Goal: Communication & Community: Answer question/provide support

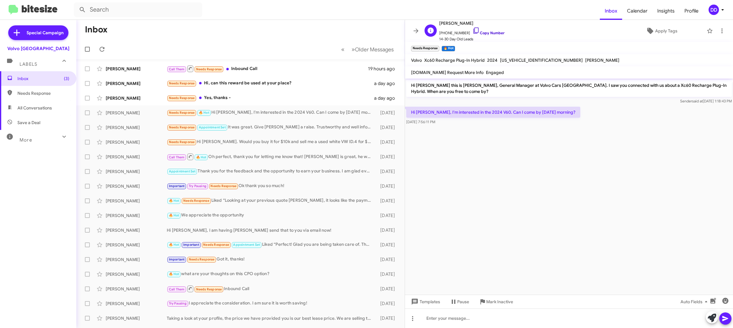
click at [489, 31] on link "Copy Number" at bounding box center [488, 33] width 32 height 5
click at [660, 29] on span "Apply Tags" at bounding box center [666, 30] width 22 height 11
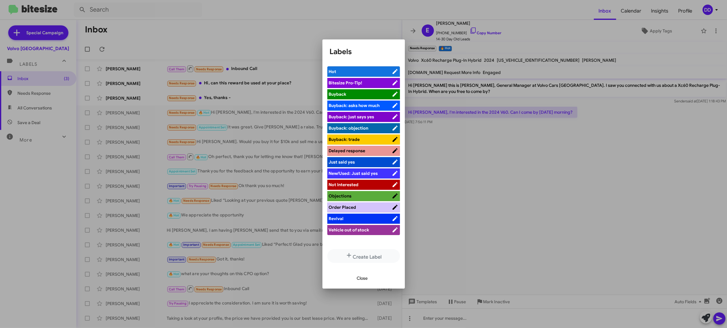
click at [360, 205] on span "Order Placed" at bounding box center [360, 207] width 63 height 6
click at [359, 275] on span "Close" at bounding box center [362, 277] width 11 height 11
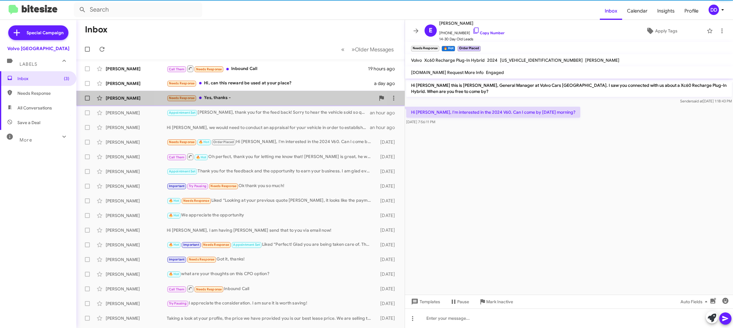
click at [254, 95] on div "Needs Response Yes, thanks -" at bounding box center [271, 97] width 209 height 7
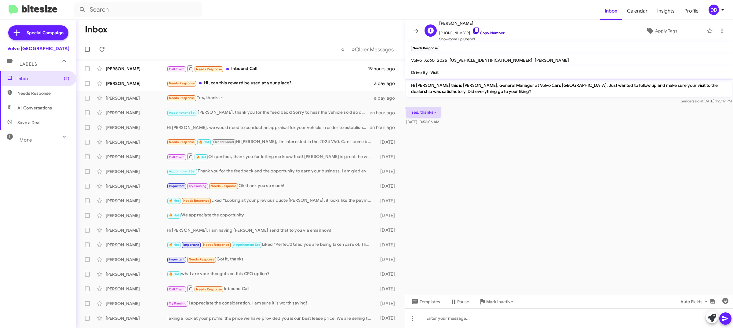
click at [483, 32] on link "Copy Number" at bounding box center [488, 33] width 32 height 5
click at [506, 319] on div at bounding box center [569, 318] width 328 height 20
click at [298, 81] on div "Needs Response Hi, can this reward be used at your place?" at bounding box center [271, 83] width 209 height 7
click at [489, 31] on link "Copy Number" at bounding box center [488, 33] width 32 height 5
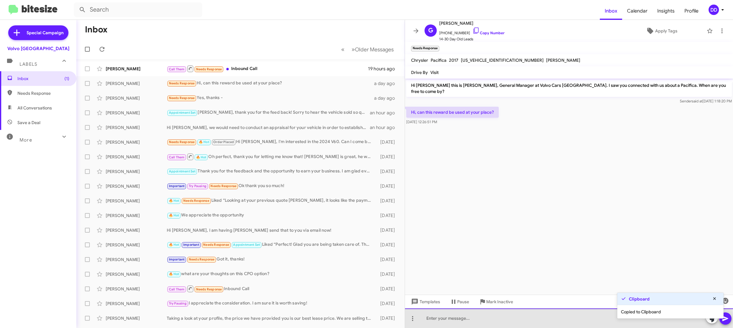
click at [510, 318] on div at bounding box center [569, 318] width 328 height 20
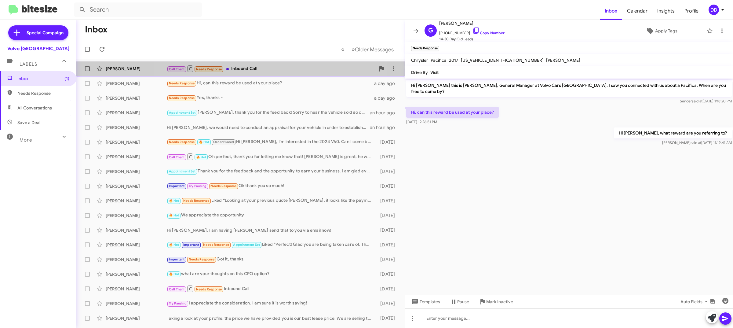
click at [257, 71] on div "Call Them Needs Response Inbound Call" at bounding box center [271, 69] width 209 height 8
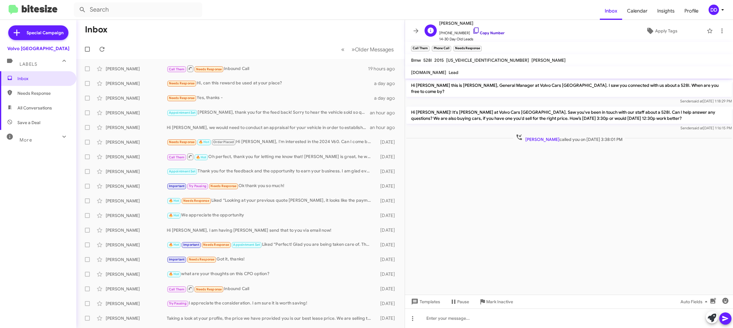
click at [492, 31] on link "Copy Number" at bounding box center [488, 33] width 32 height 5
